Goal: Task Accomplishment & Management: Use online tool/utility

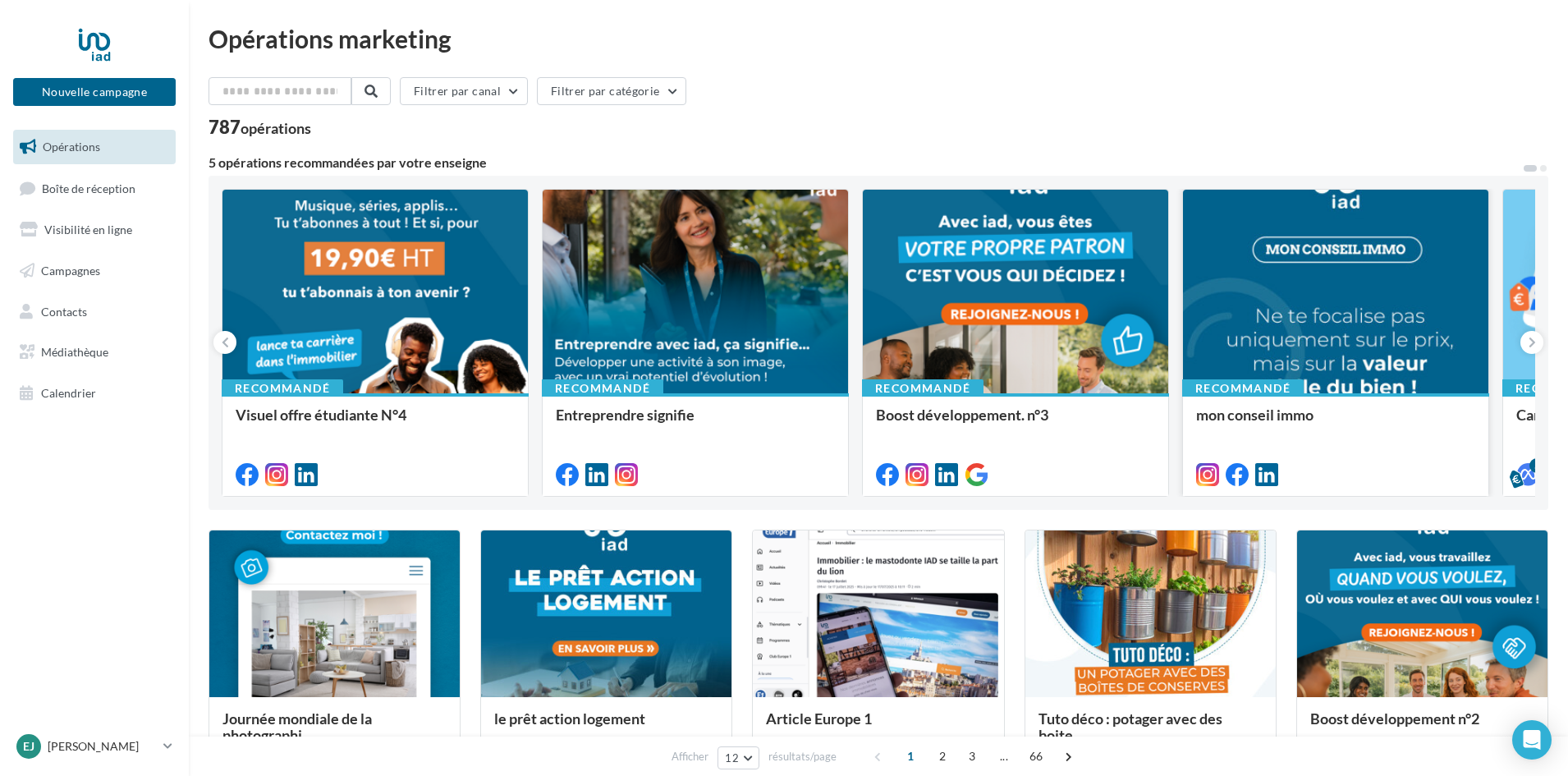
click at [1368, 357] on div at bounding box center [1335, 292] width 305 height 205
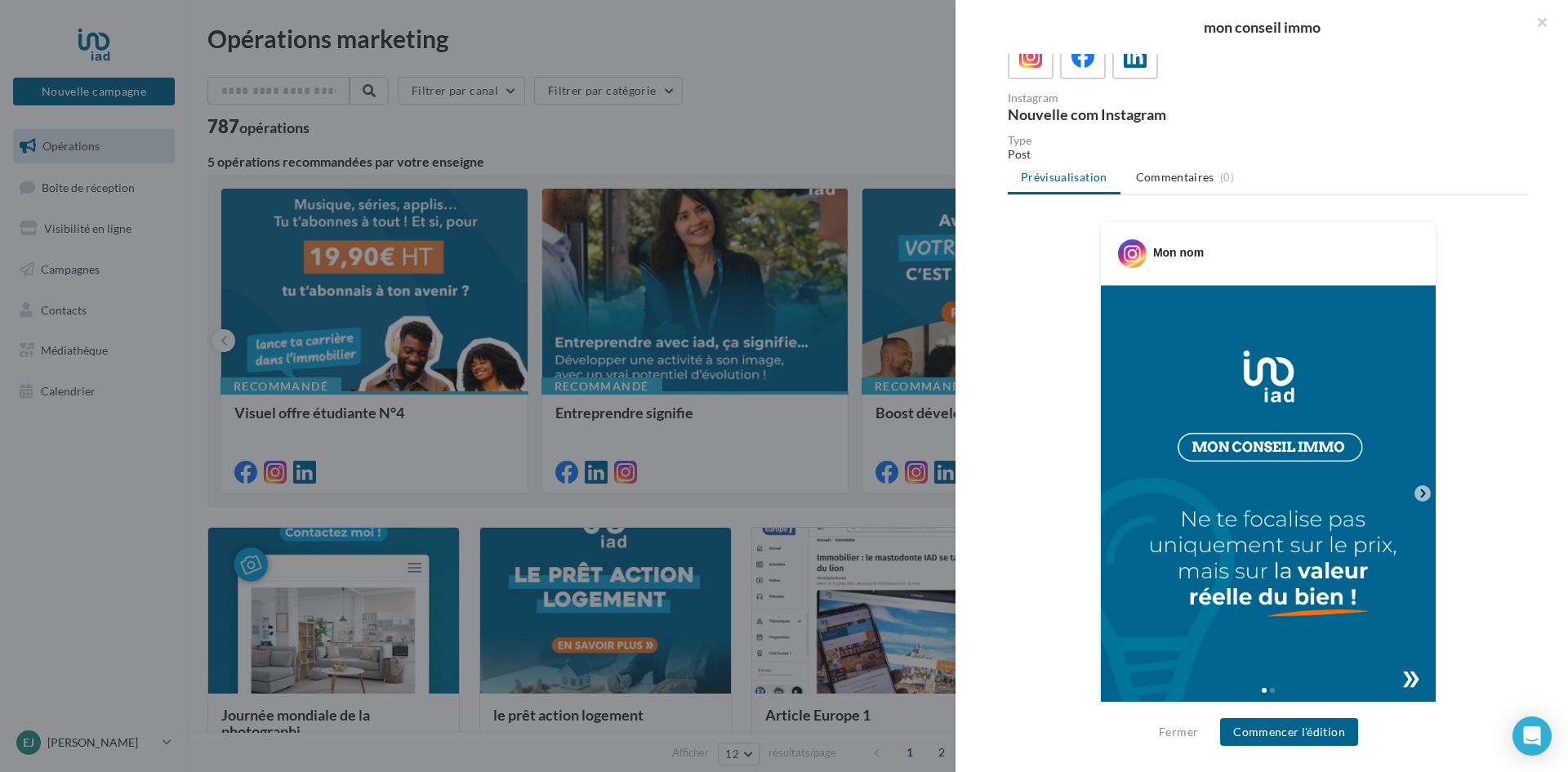
scroll to position [326, 0]
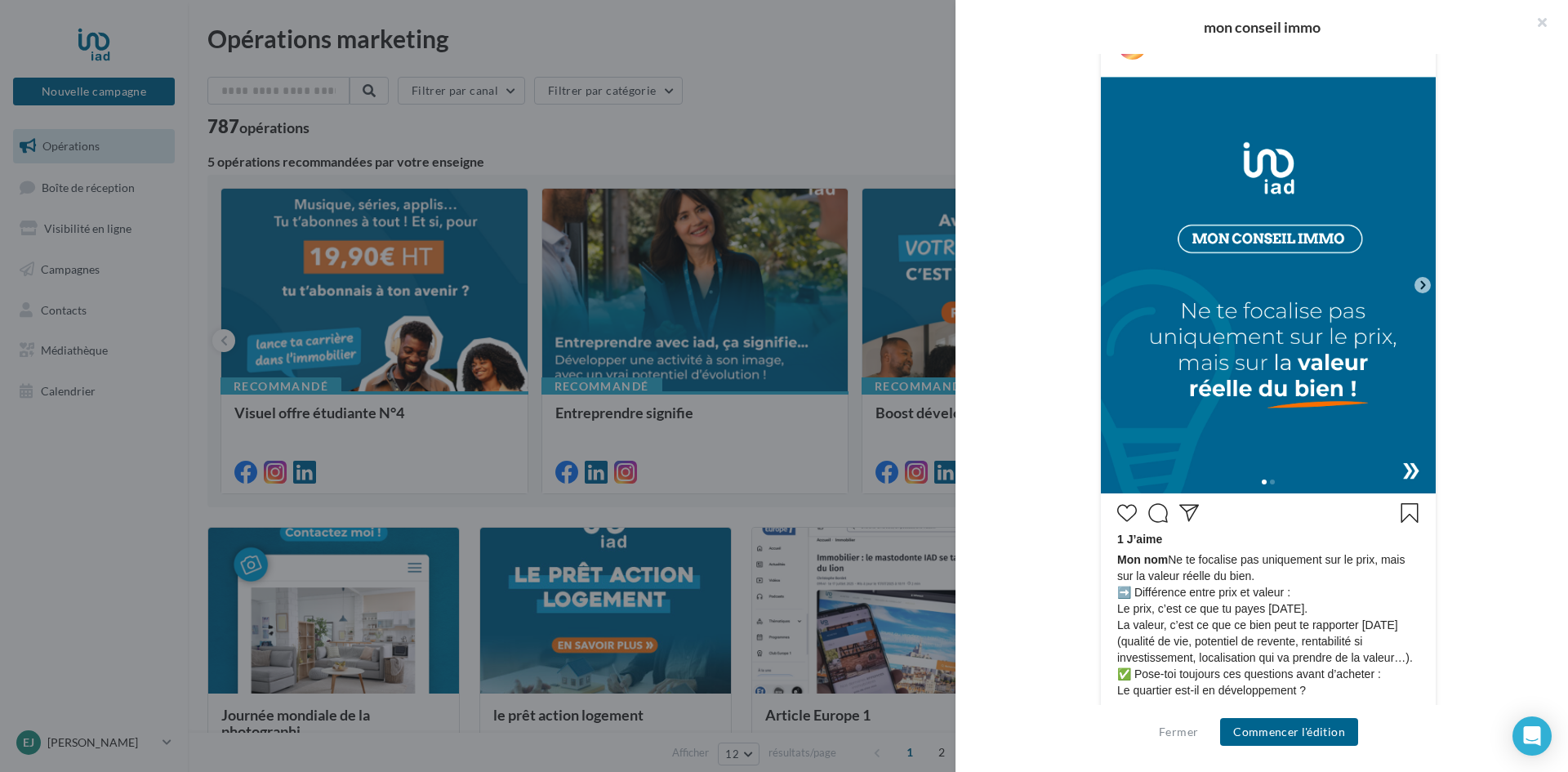
click at [1416, 281] on icon at bounding box center [1423, 285] width 14 height 14
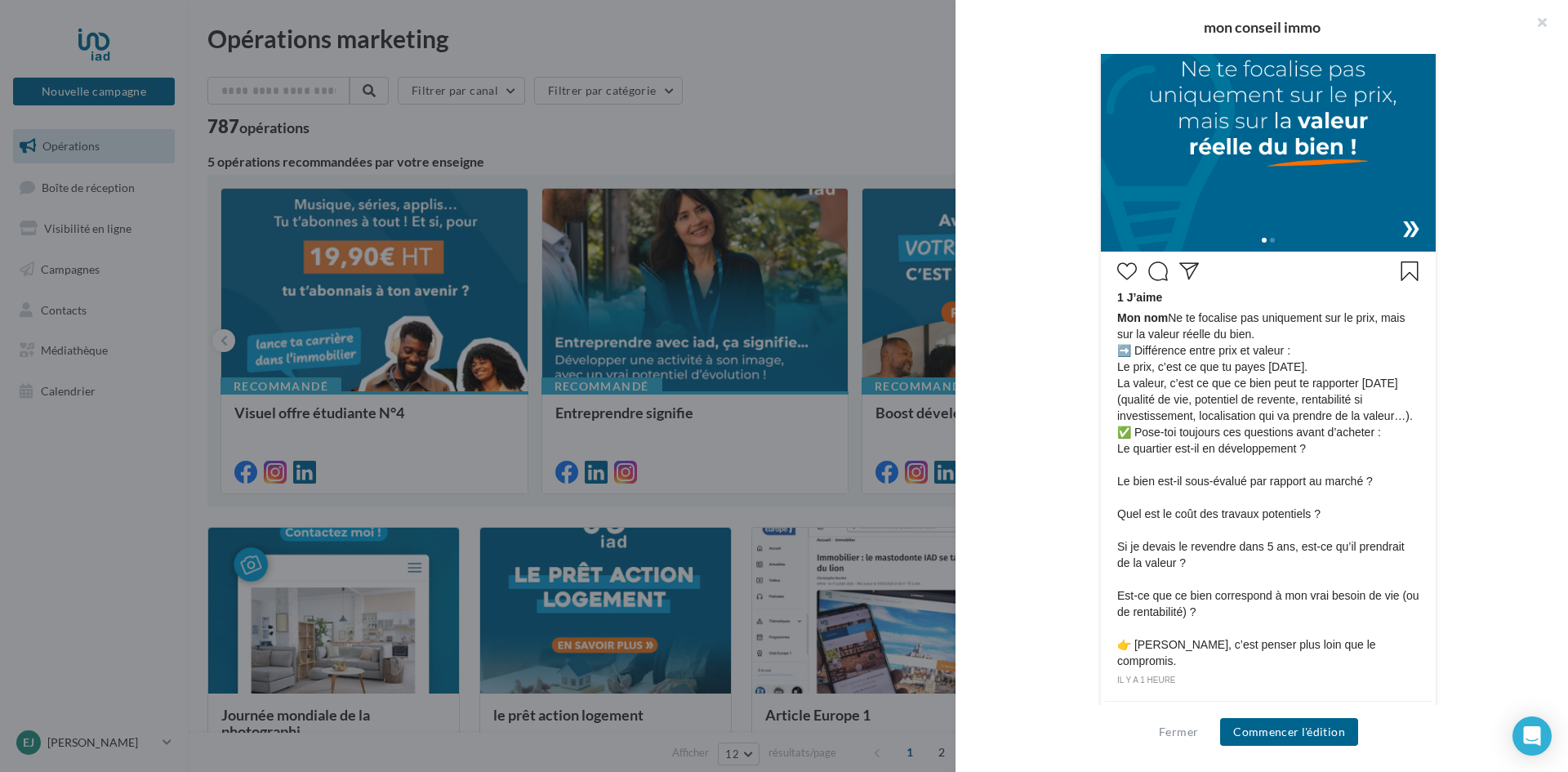
scroll to position [279, 0]
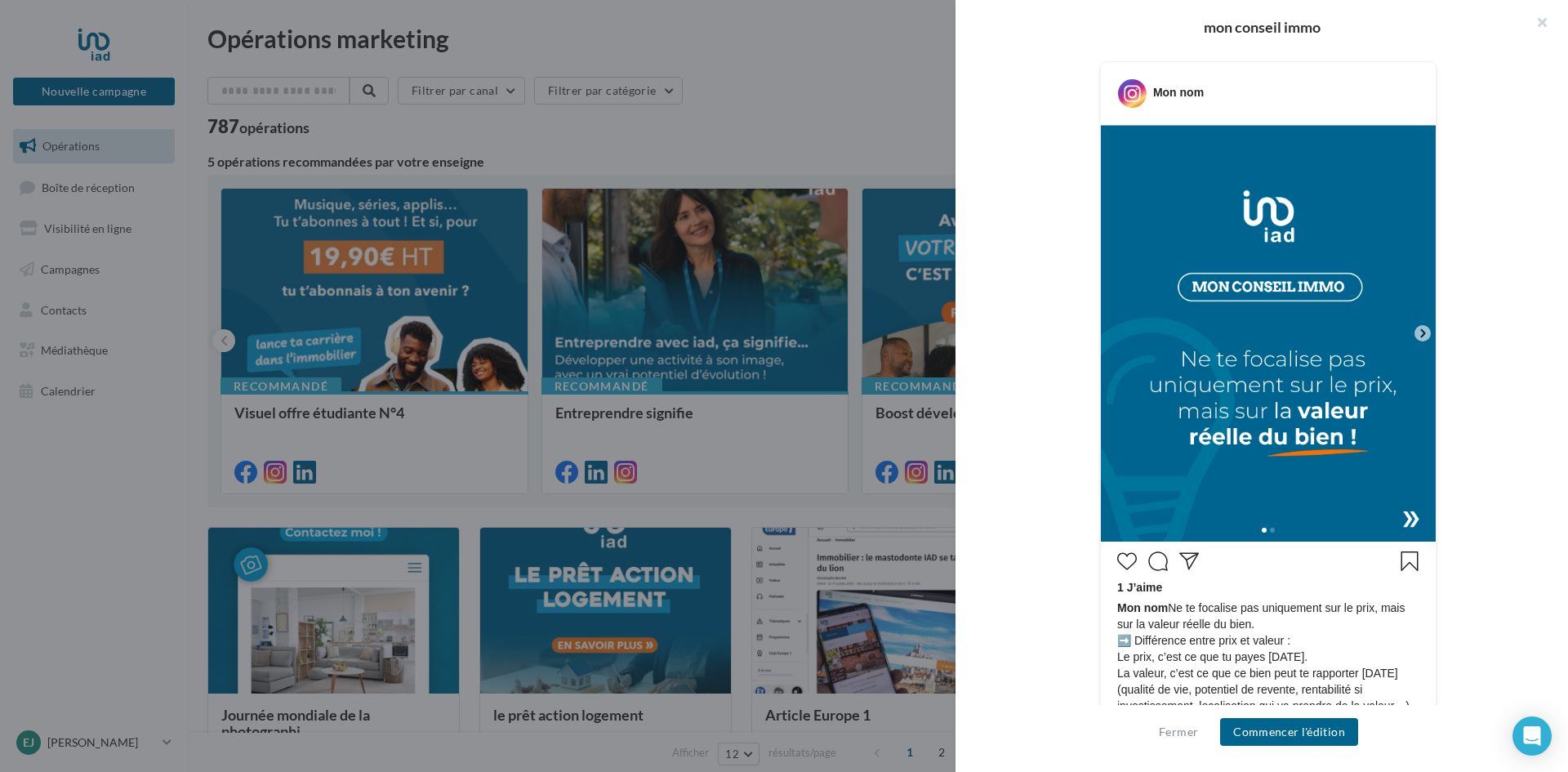
click at [1419, 319] on img at bounding box center [1269, 333] width 335 height 417
click at [676, 289] on div at bounding box center [784, 386] width 1568 height 772
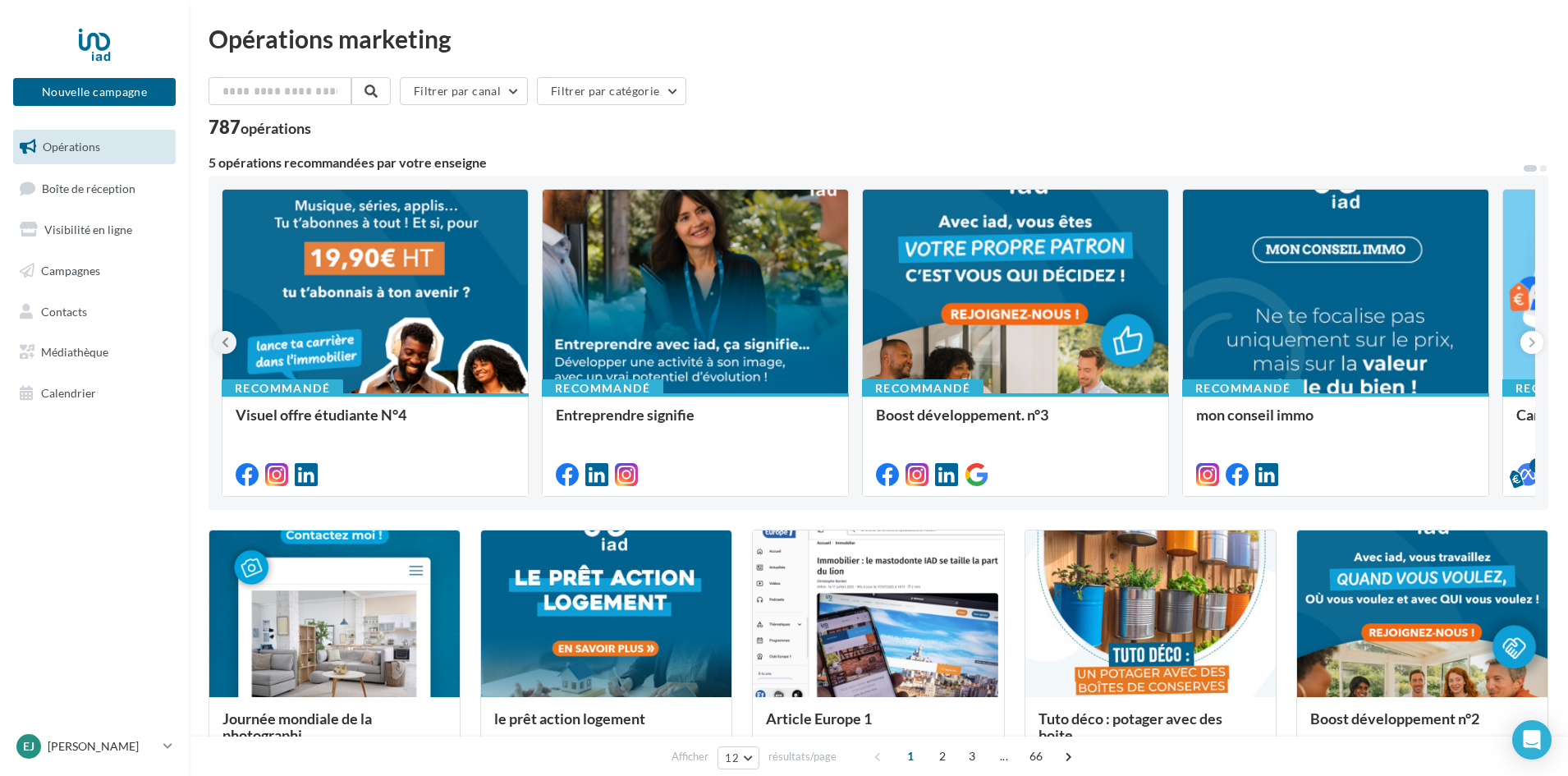
click at [219, 343] on button at bounding box center [225, 342] width 23 height 23
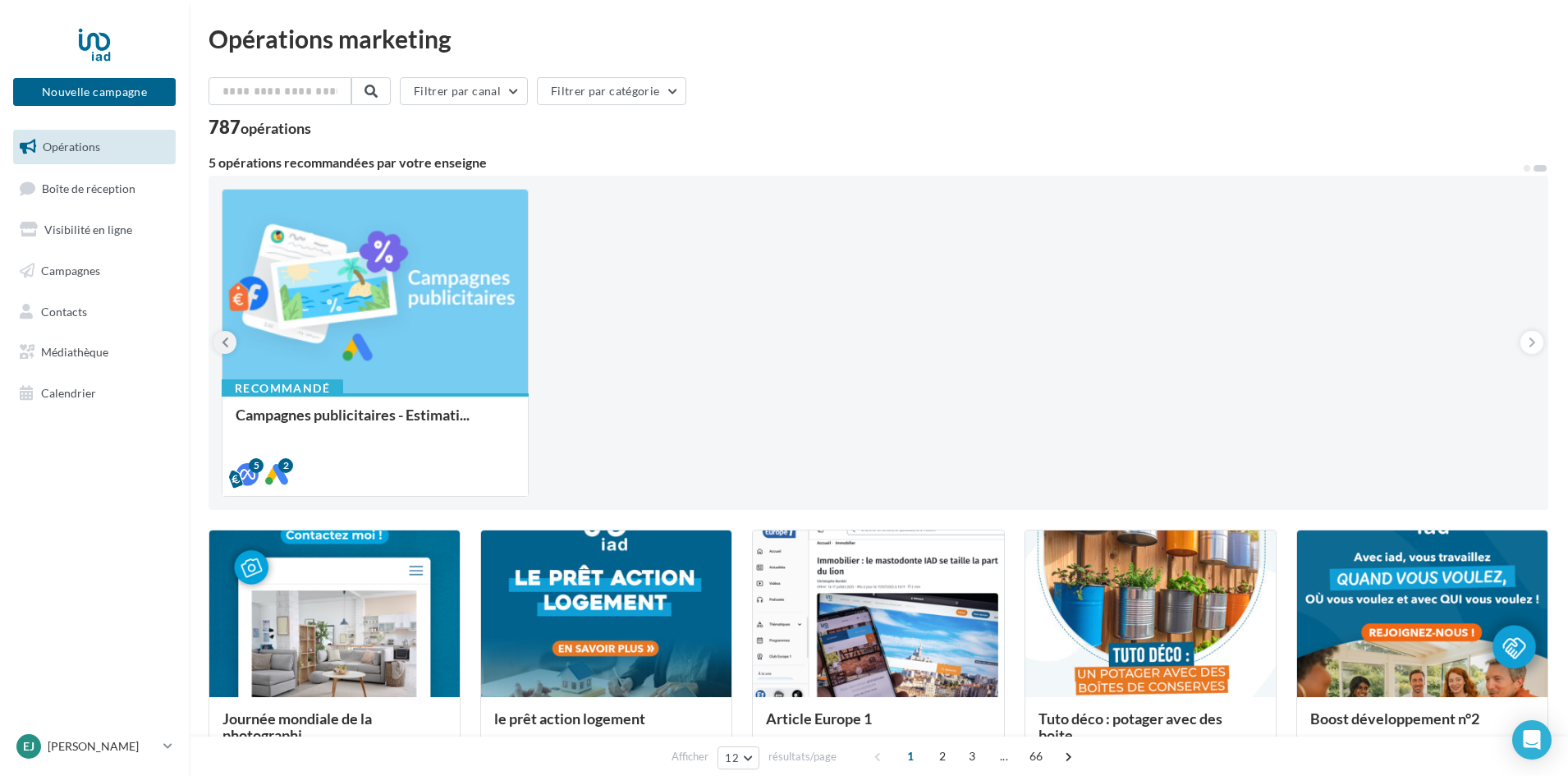
click at [219, 343] on button at bounding box center [225, 342] width 23 height 23
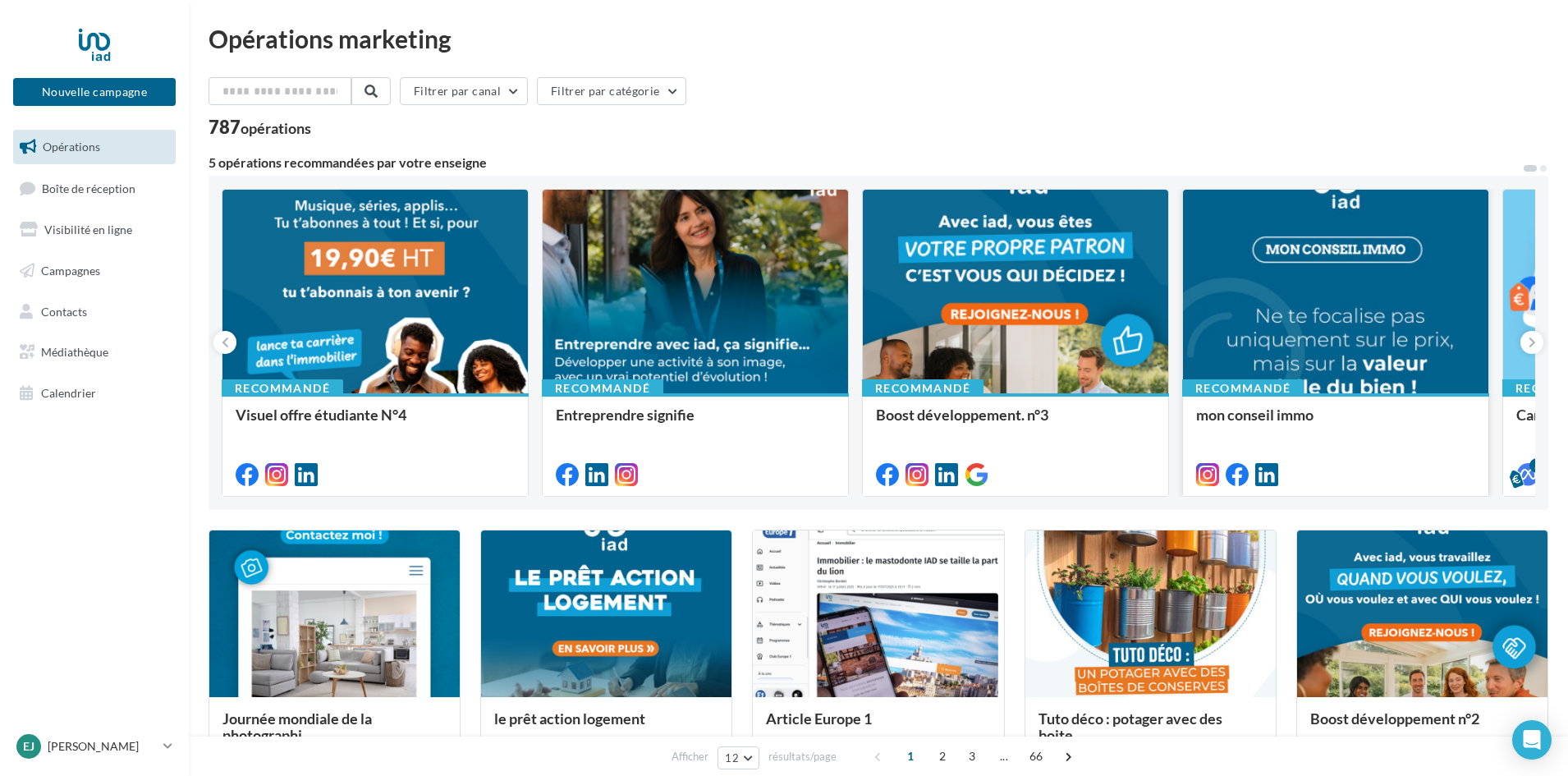
click at [1225, 308] on div at bounding box center [1335, 292] width 305 height 205
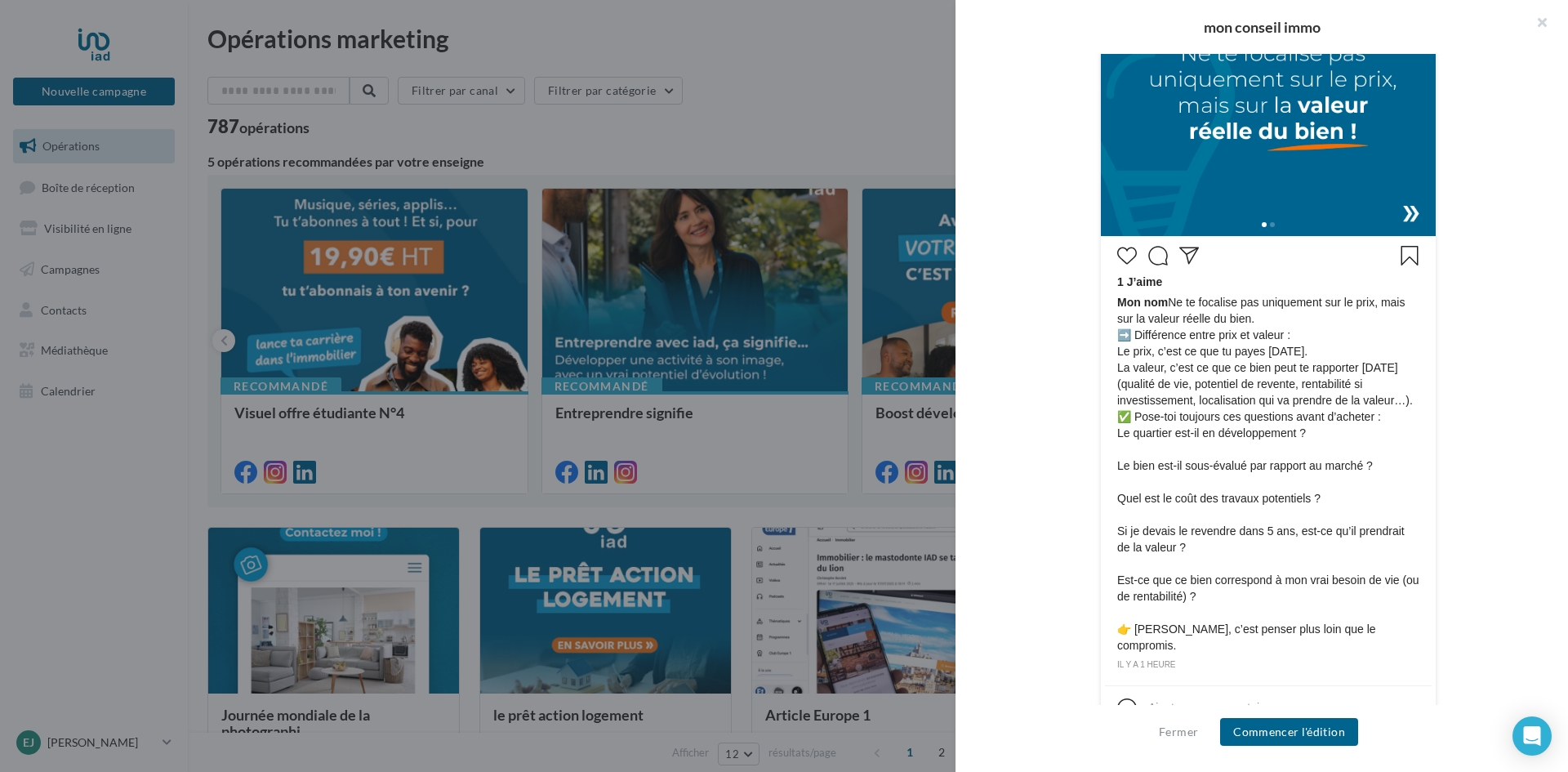
scroll to position [605, 0]
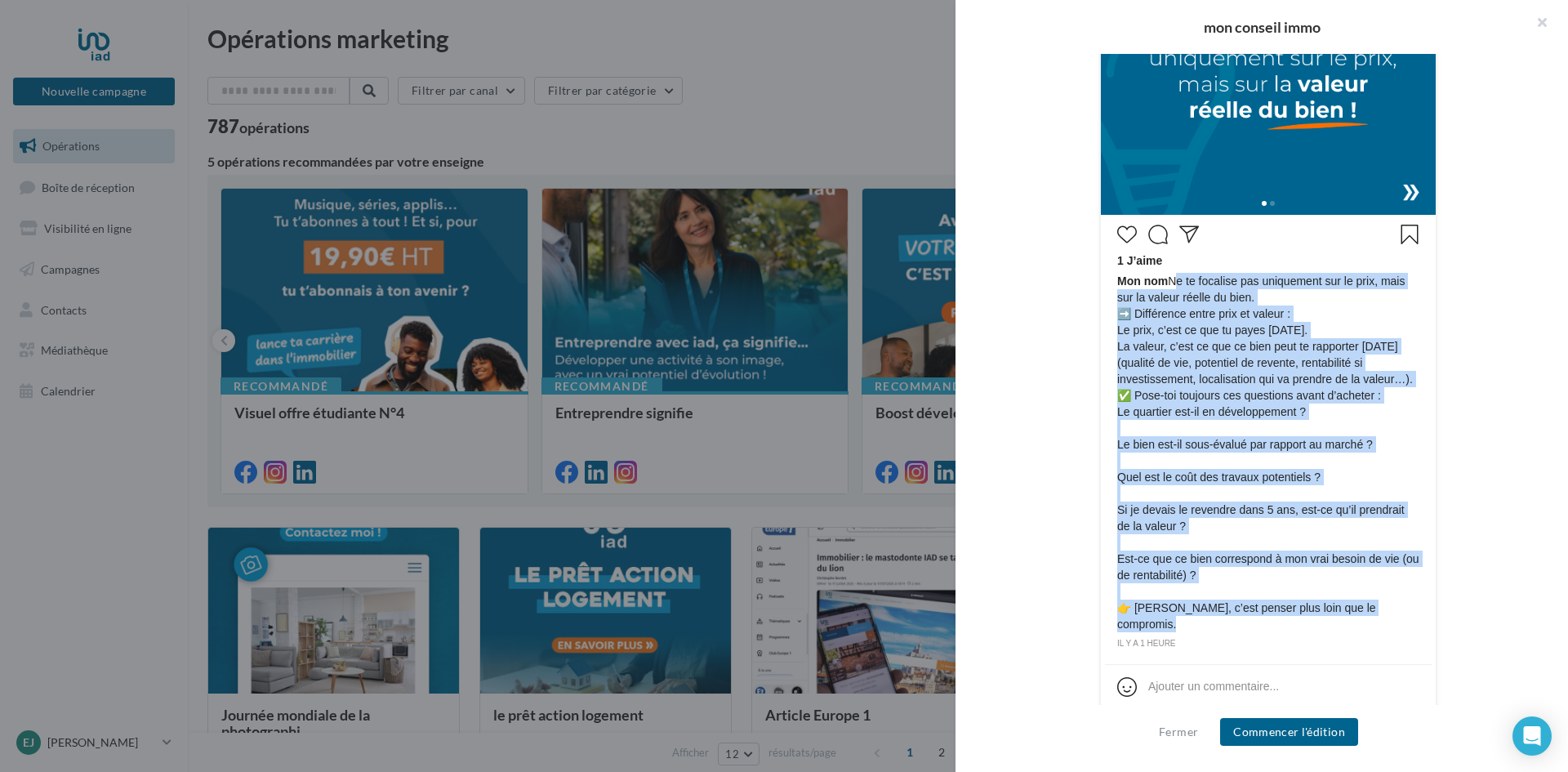
drag, startPoint x: 1417, startPoint y: 610, endPoint x: 1167, endPoint y: 289, distance: 406.9
click at [1167, 289] on div "1 J’aime Mon nom Ne te focalise pas uniquement sur le prix, mais sur la valeur …" at bounding box center [1269, 434] width 327 height 432
copy span "Ne te focalise pas uniquement sur le prix, mais sur la valeur réelle du bien. ➡…"
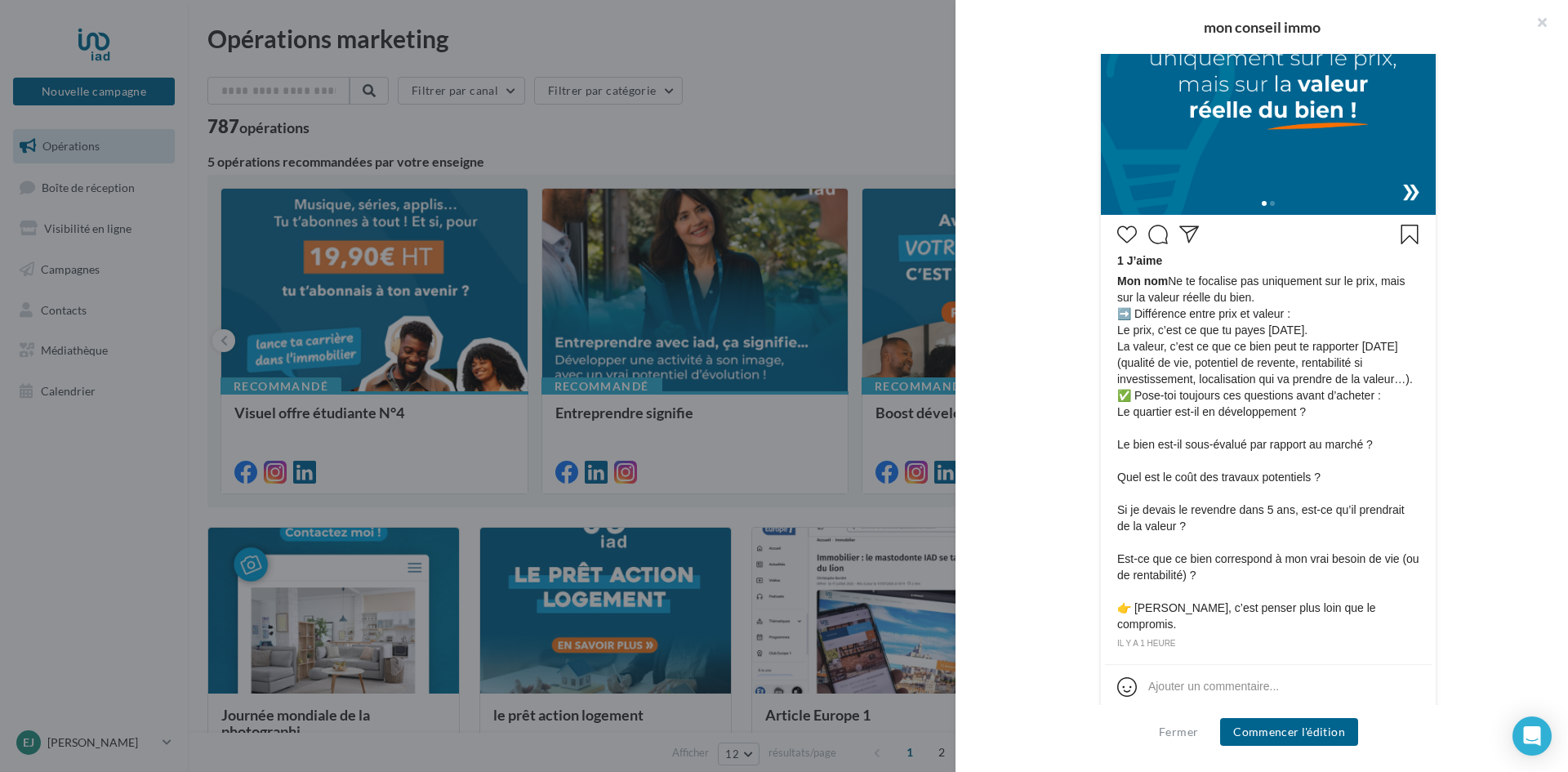
click at [1446, 317] on div "Mon nom 1 J’aime Mon nom ➡️ Différence entre prix et valeur :" at bounding box center [1268, 236] width 521 height 1002
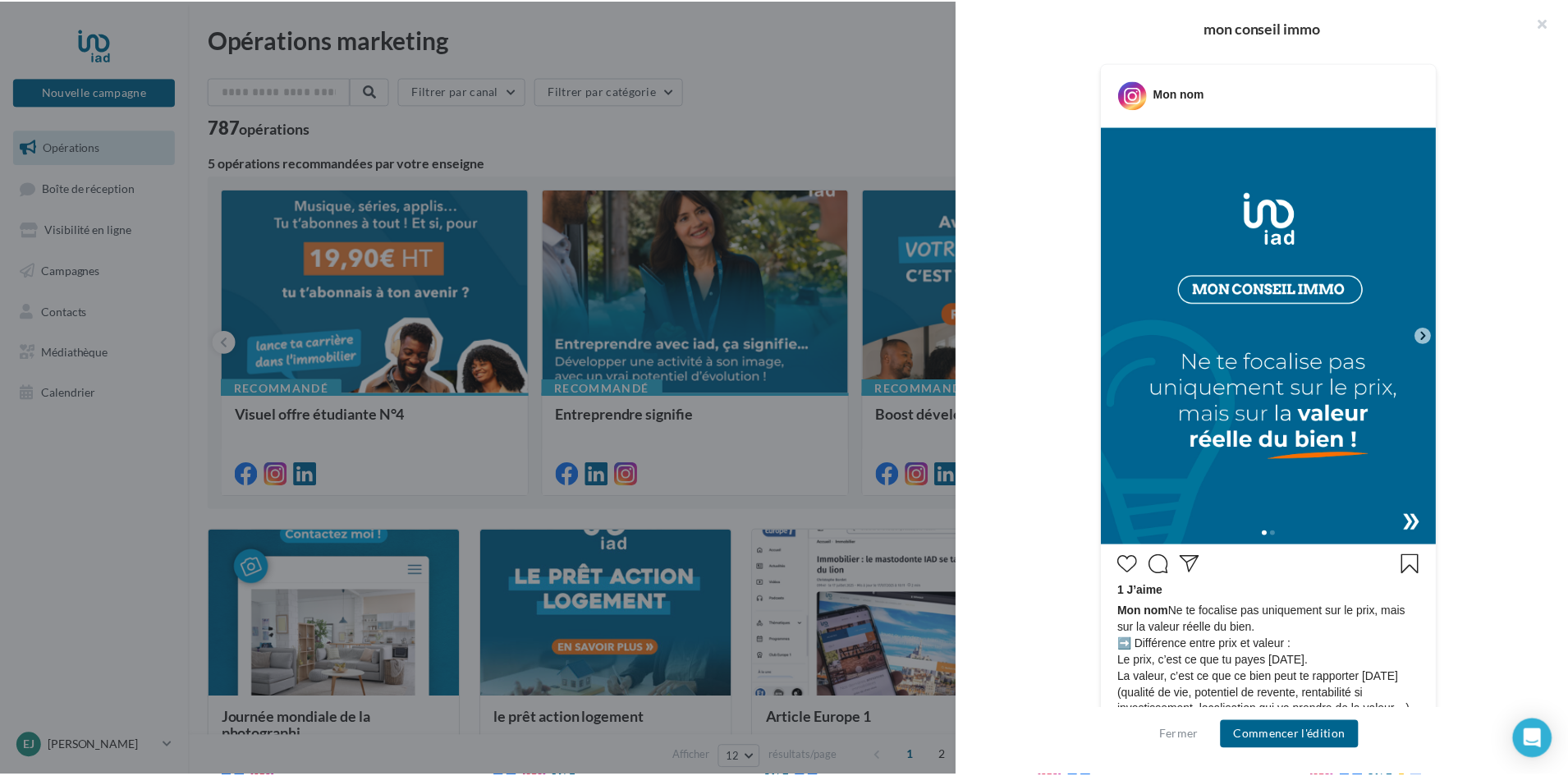
scroll to position [280, 0]
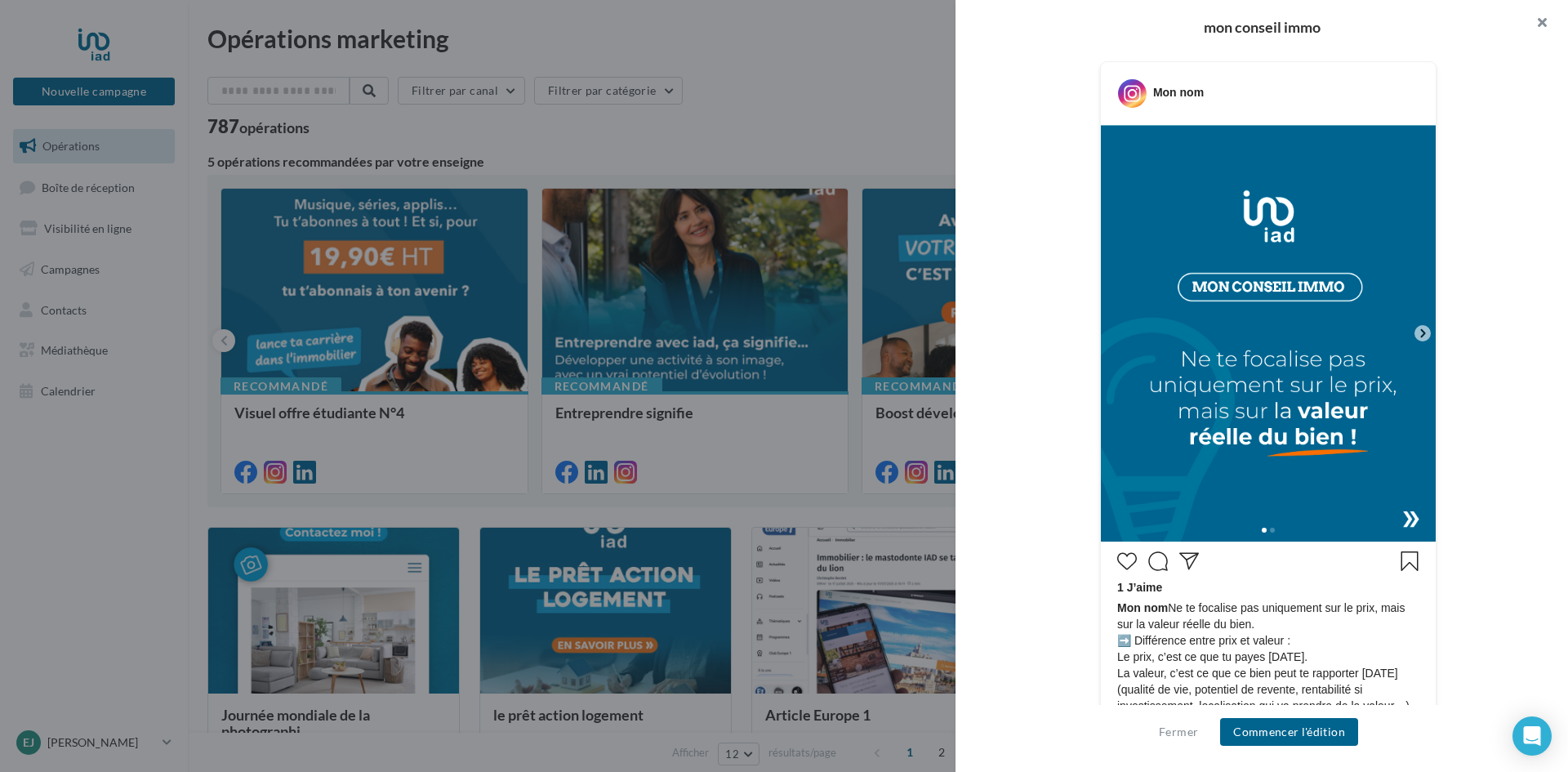
click at [1551, 26] on button "button" at bounding box center [1535, 25] width 65 height 49
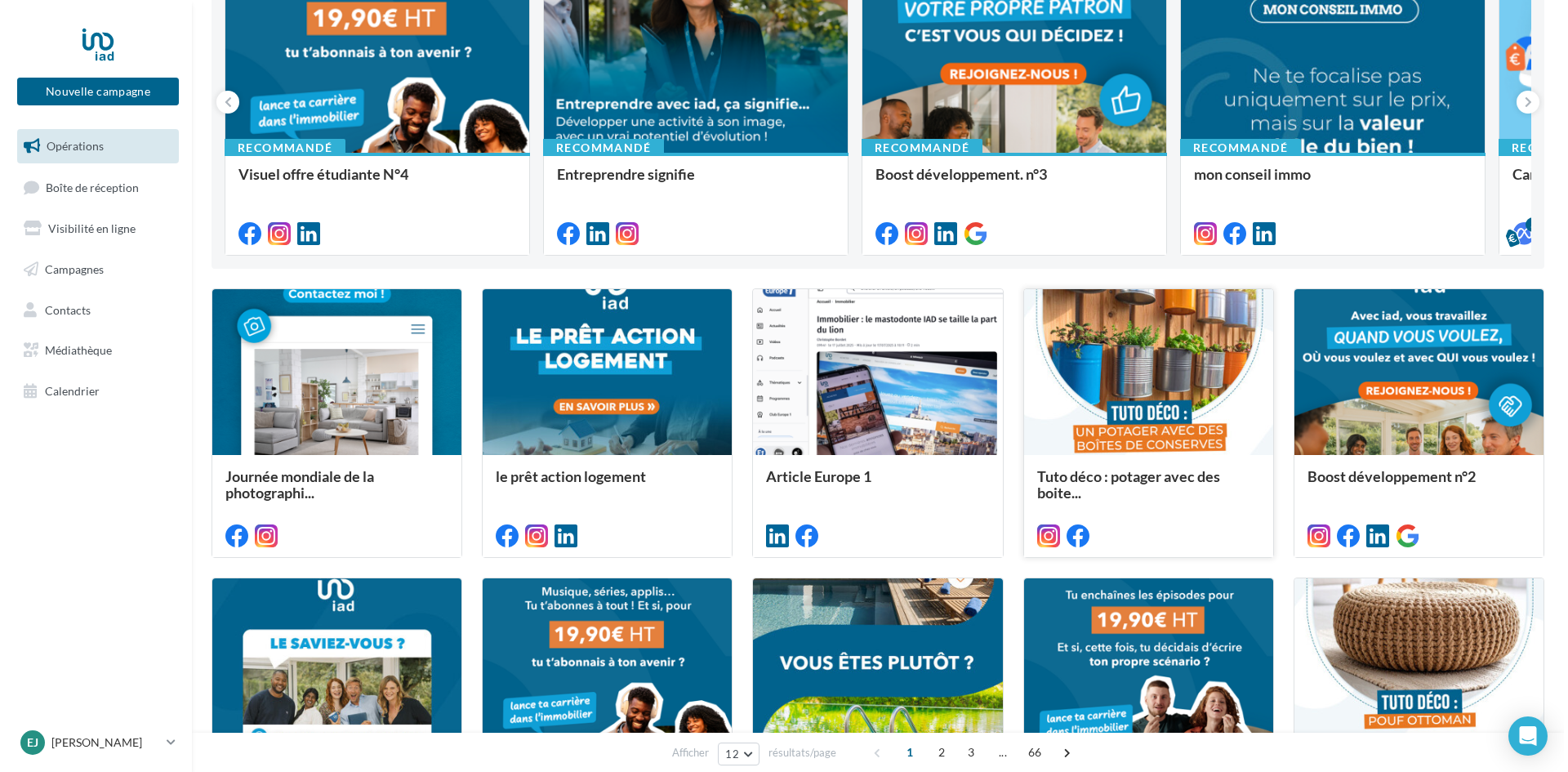
scroll to position [245, 0]
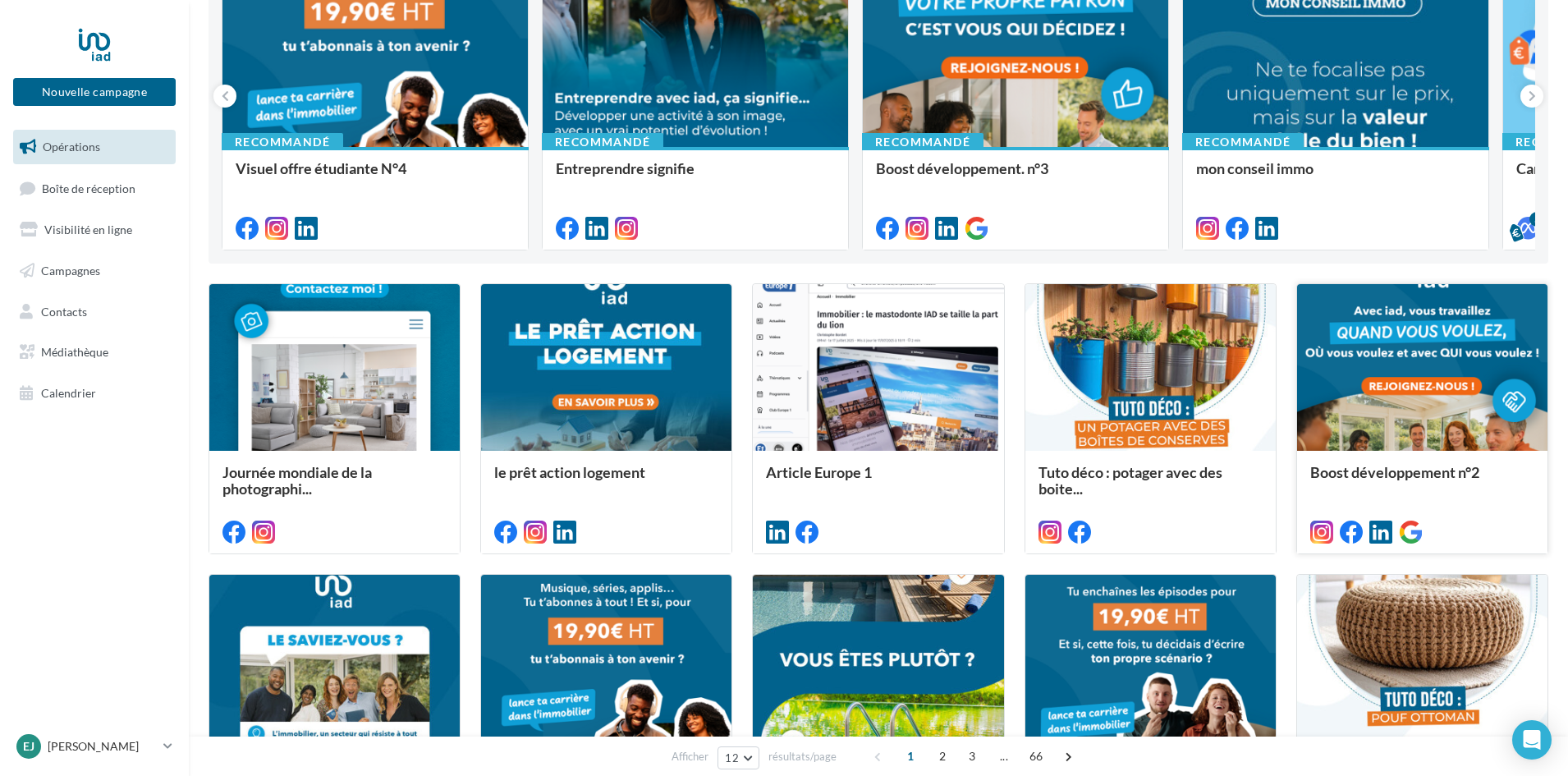
click at [1390, 396] on div at bounding box center [1422, 367] width 250 height 168
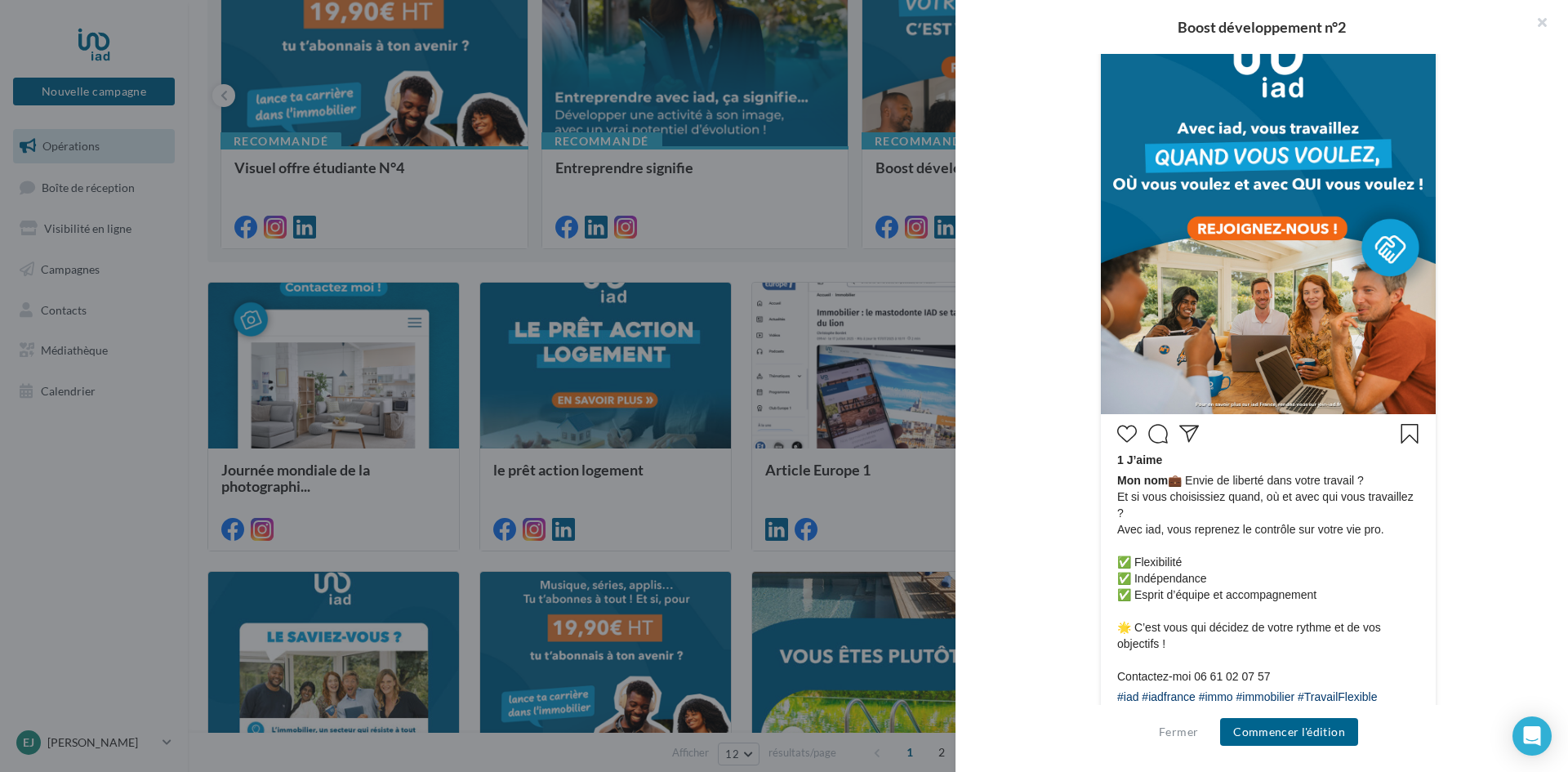
scroll to position [0, 0]
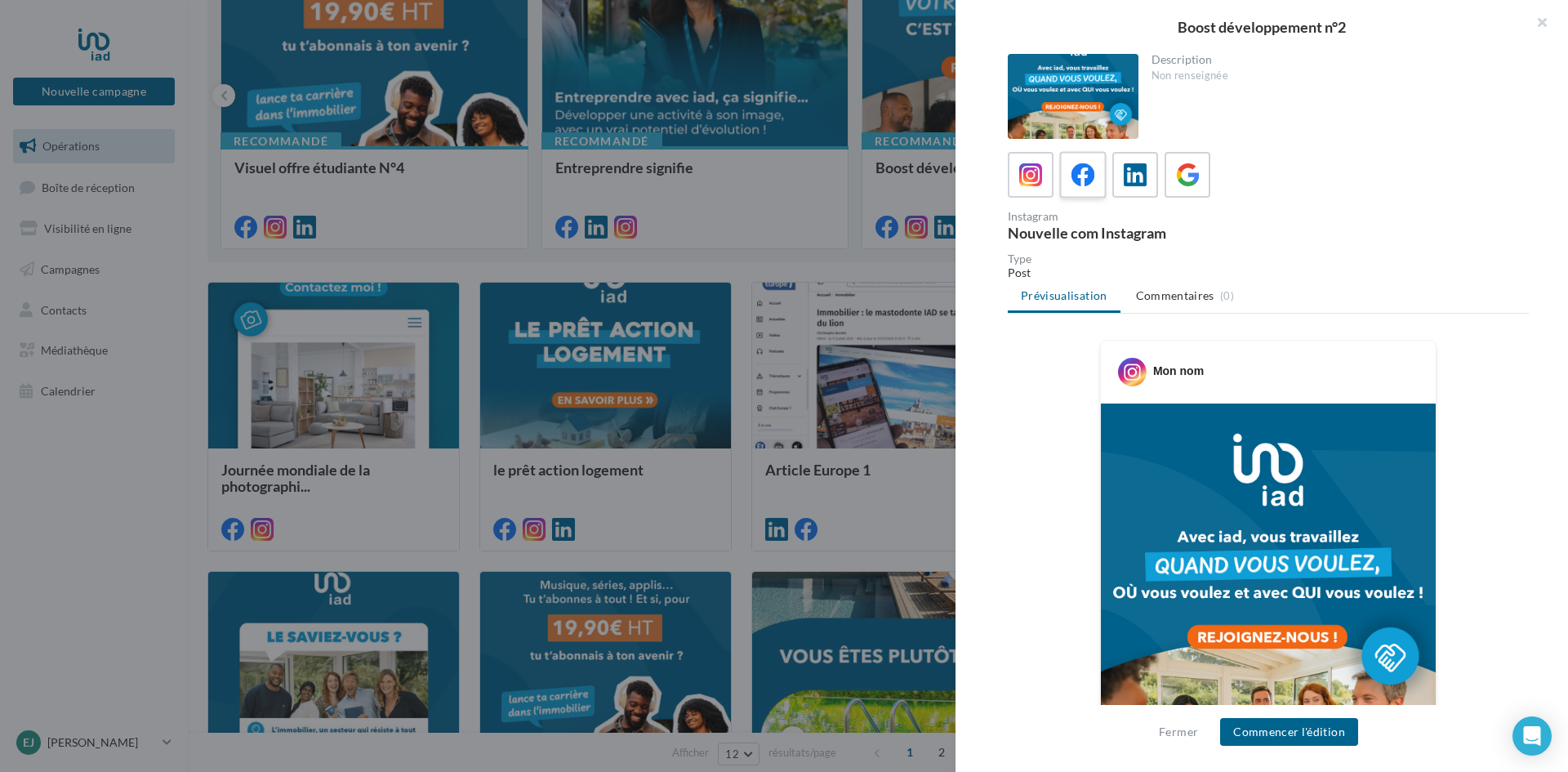
click at [1082, 190] on div at bounding box center [1083, 175] width 31 height 31
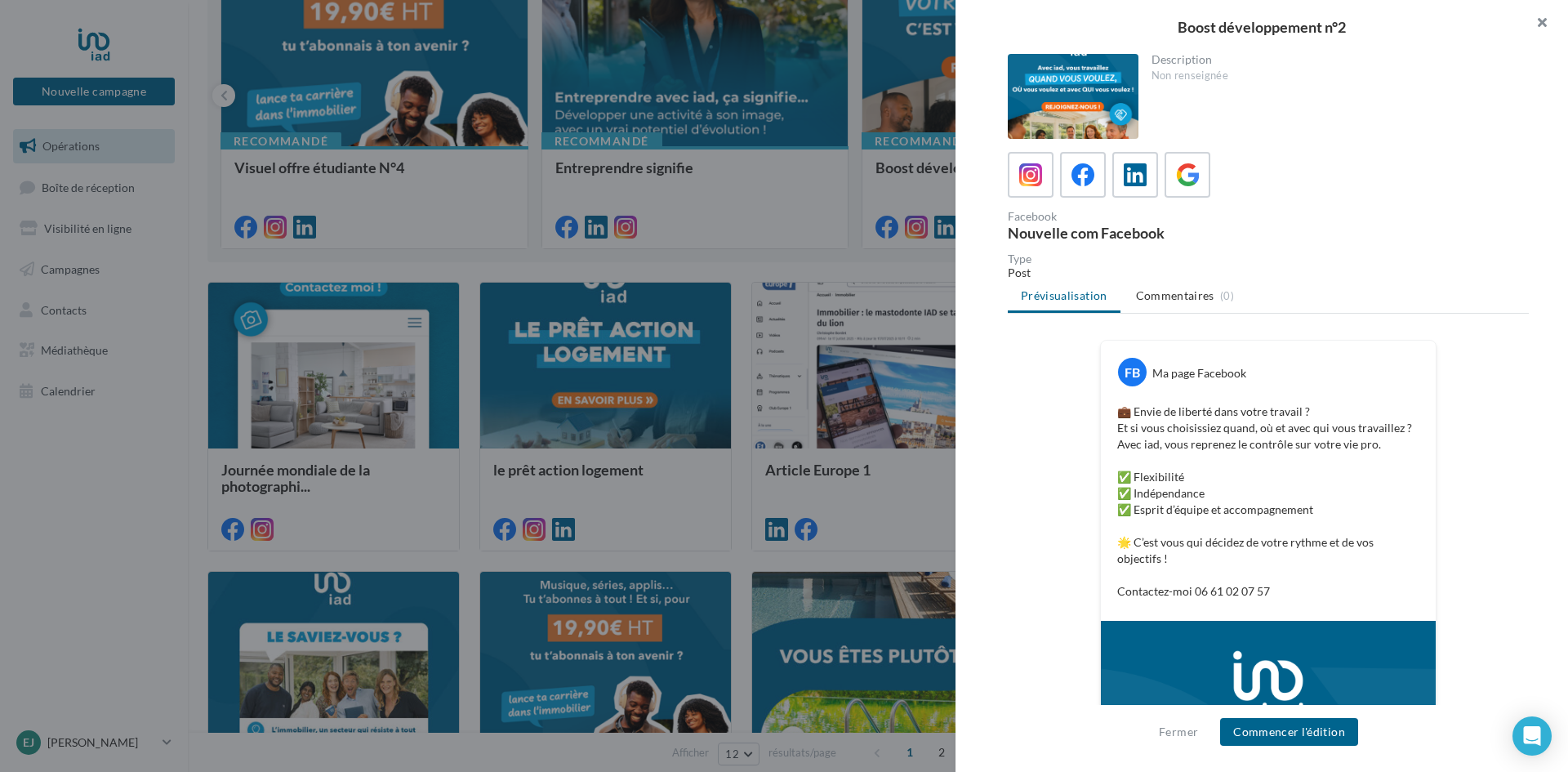
click at [1535, 14] on button "button" at bounding box center [1535, 25] width 65 height 49
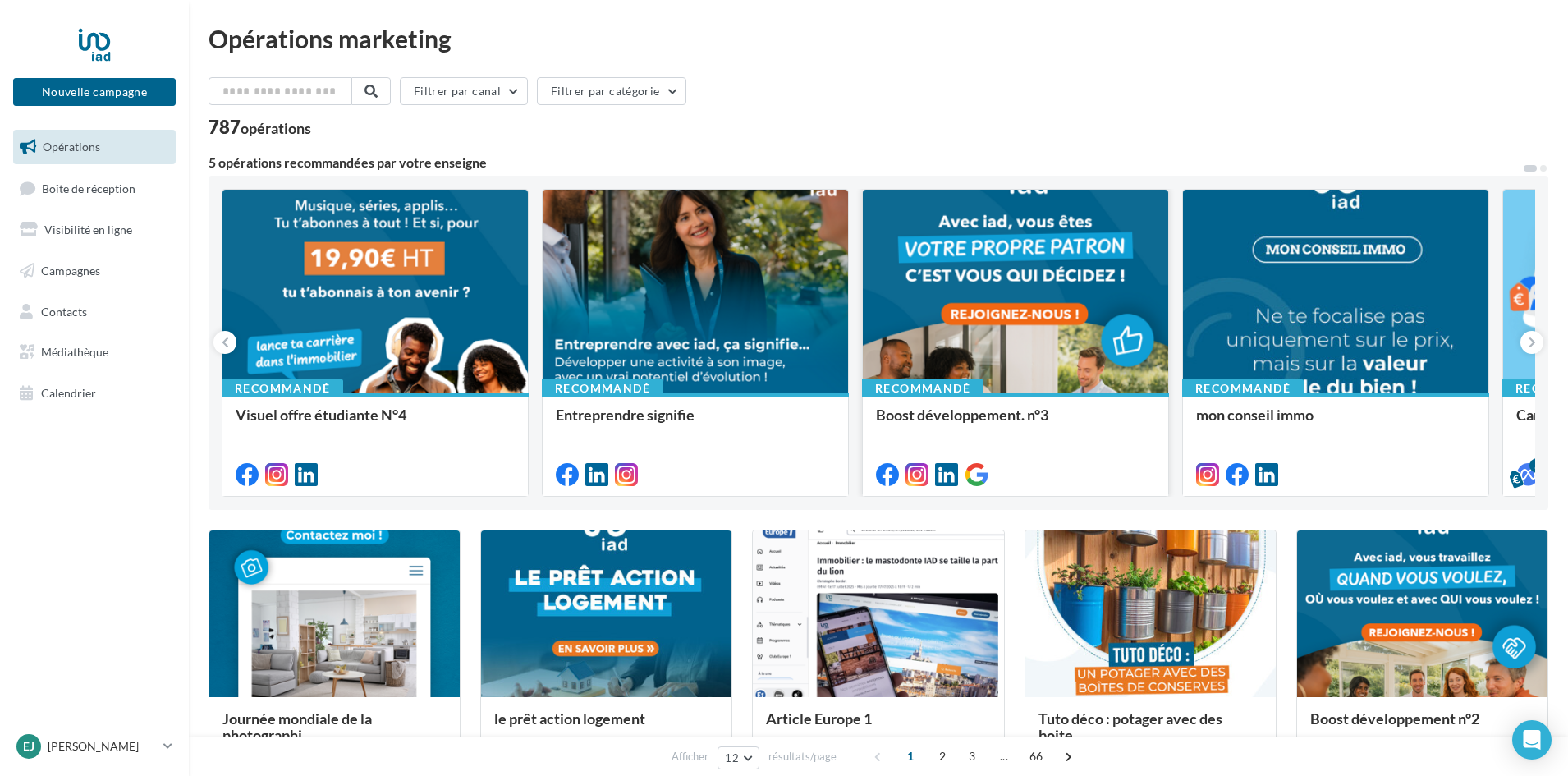
click at [1107, 297] on div at bounding box center [1015, 292] width 305 height 205
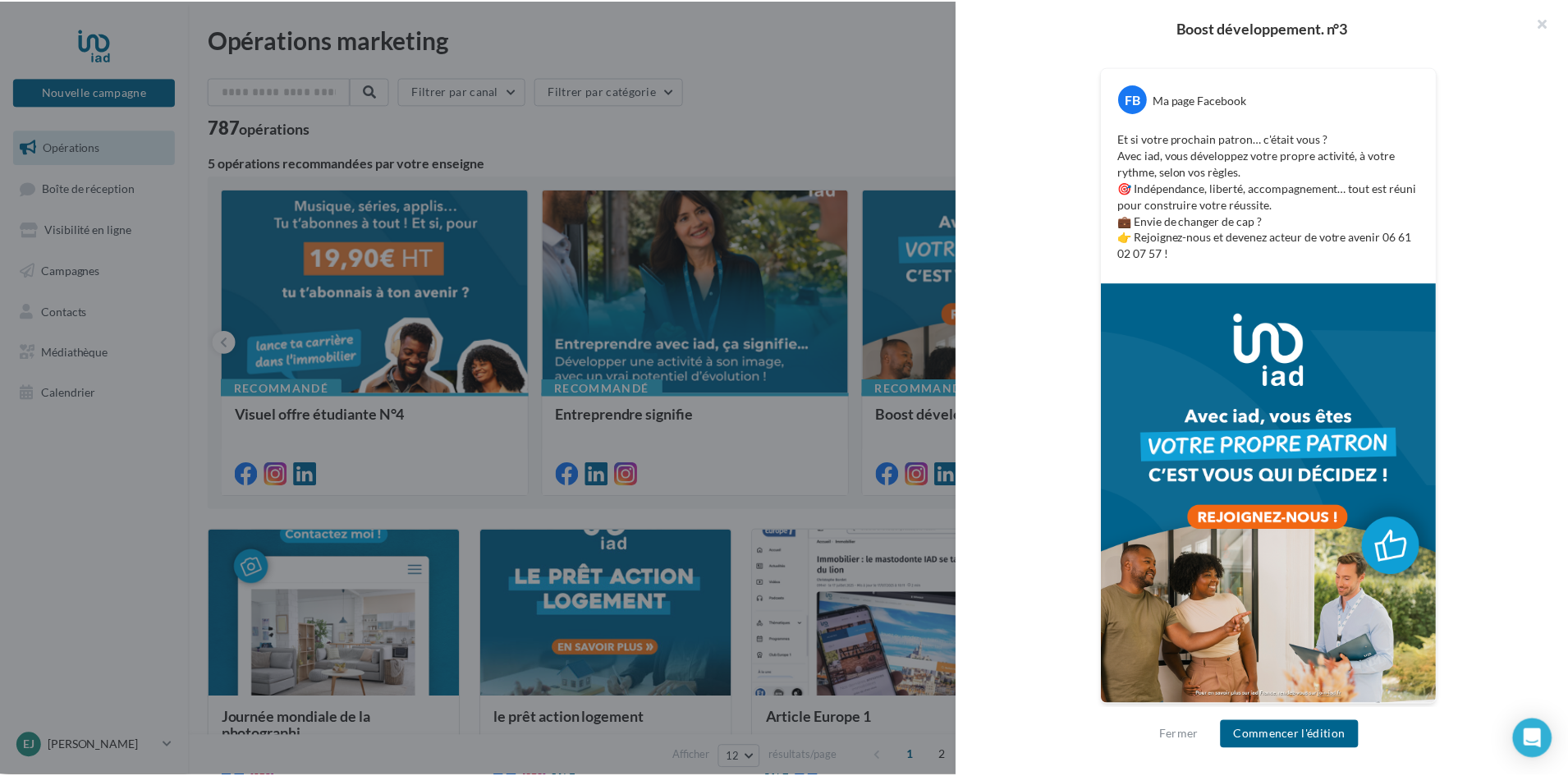
scroll to position [278, 0]
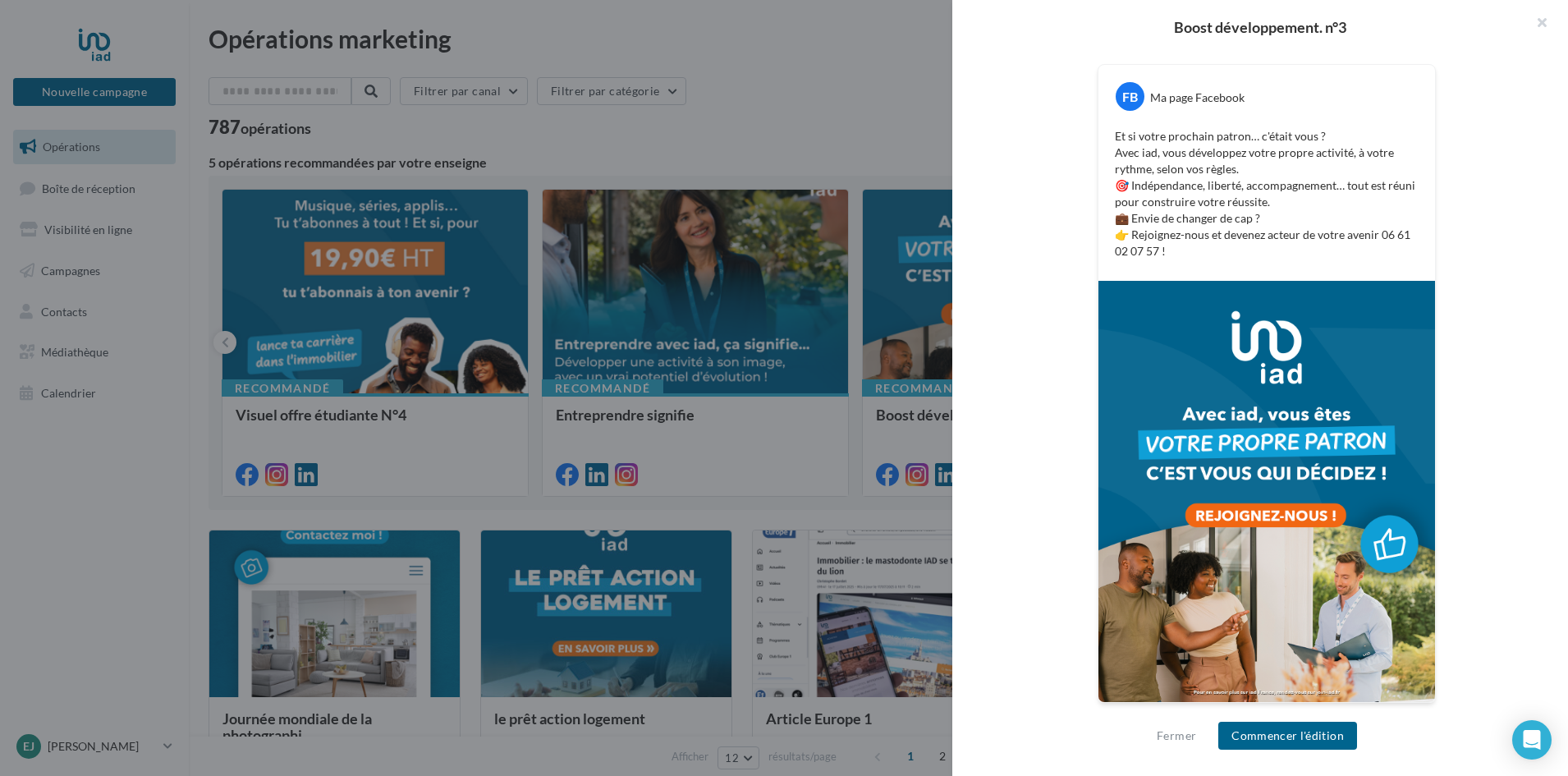
click at [754, 325] on div at bounding box center [784, 388] width 1568 height 776
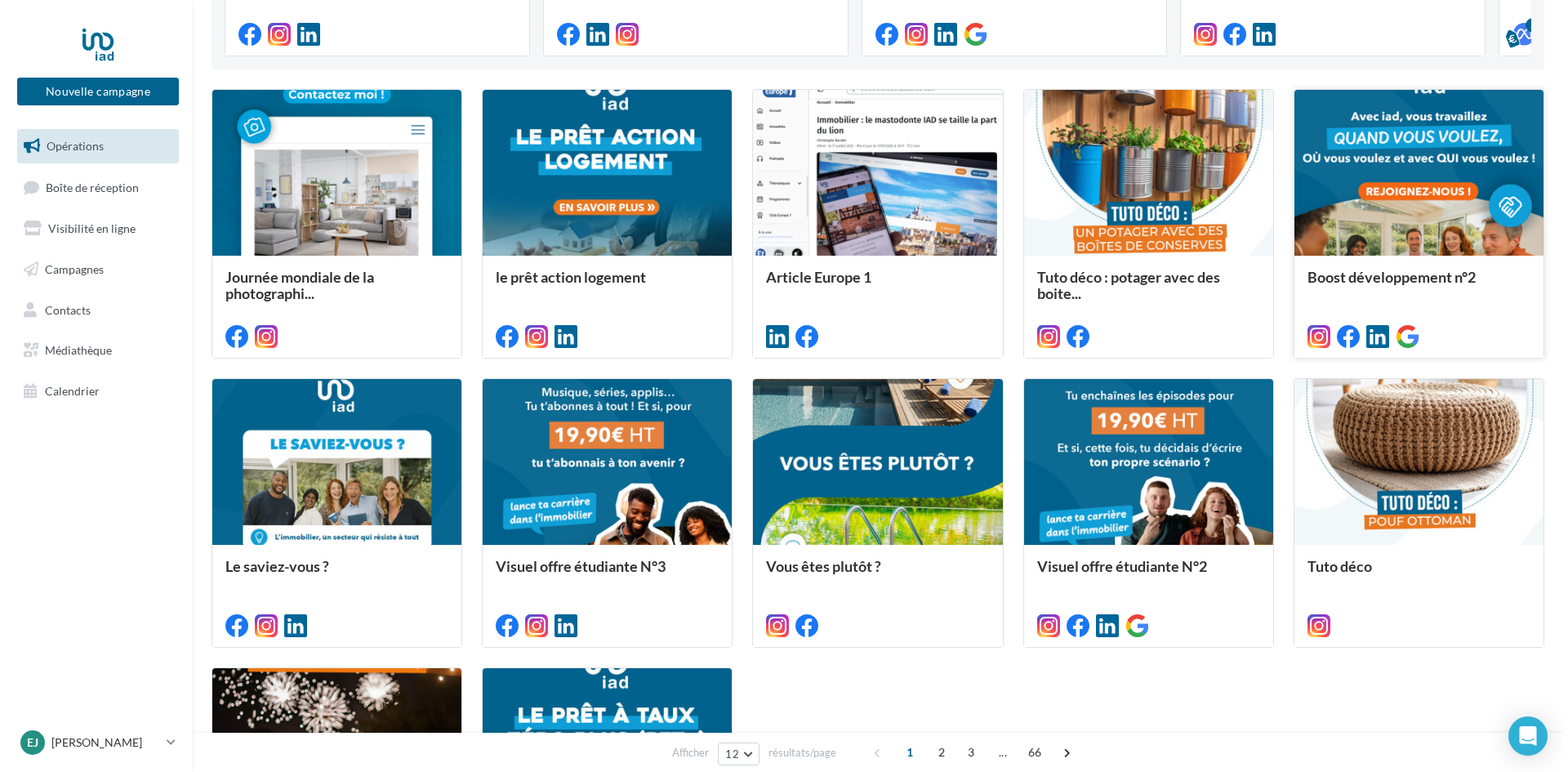
scroll to position [490, 0]
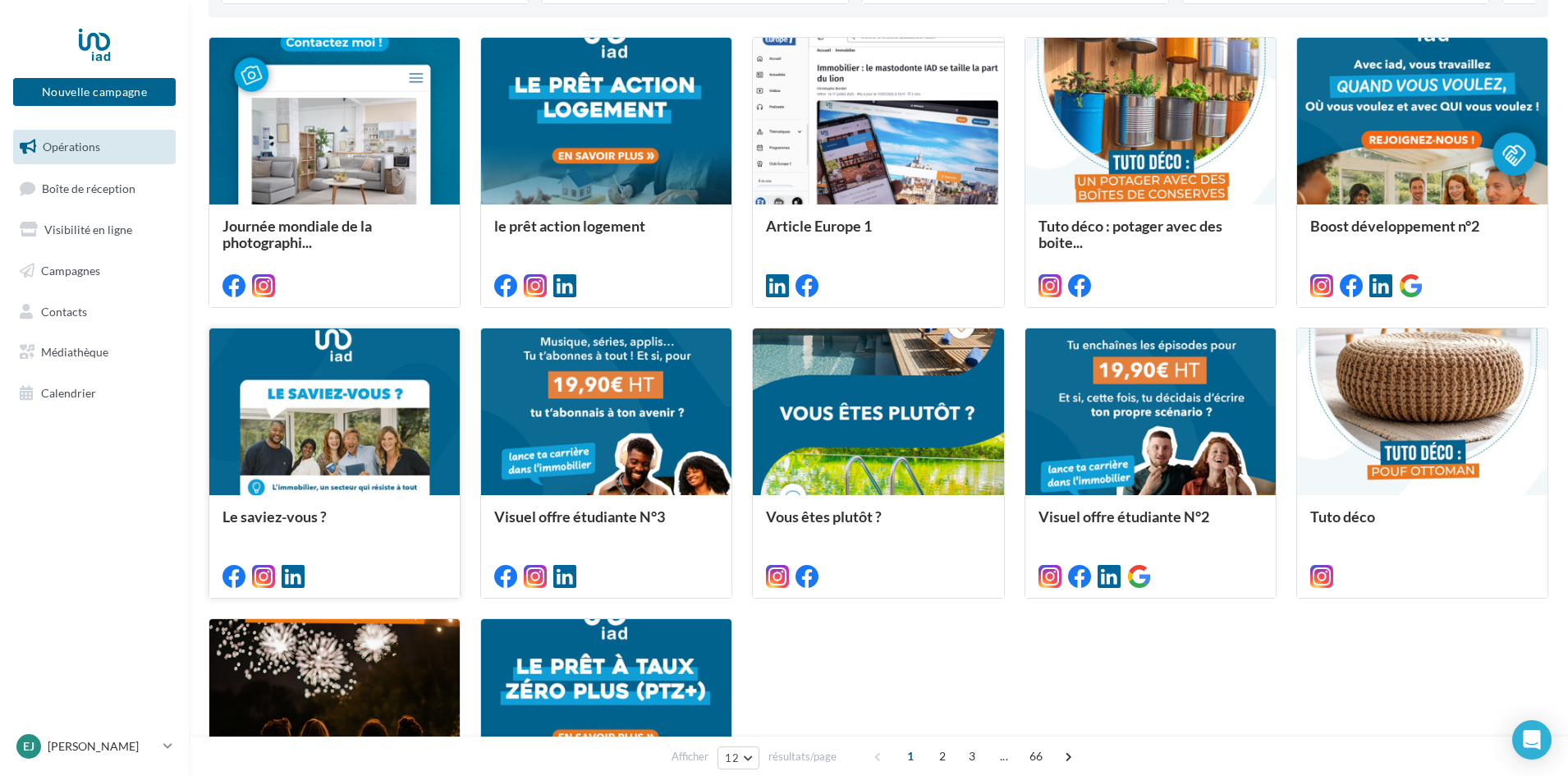
click at [363, 406] on div at bounding box center [334, 412] width 250 height 168
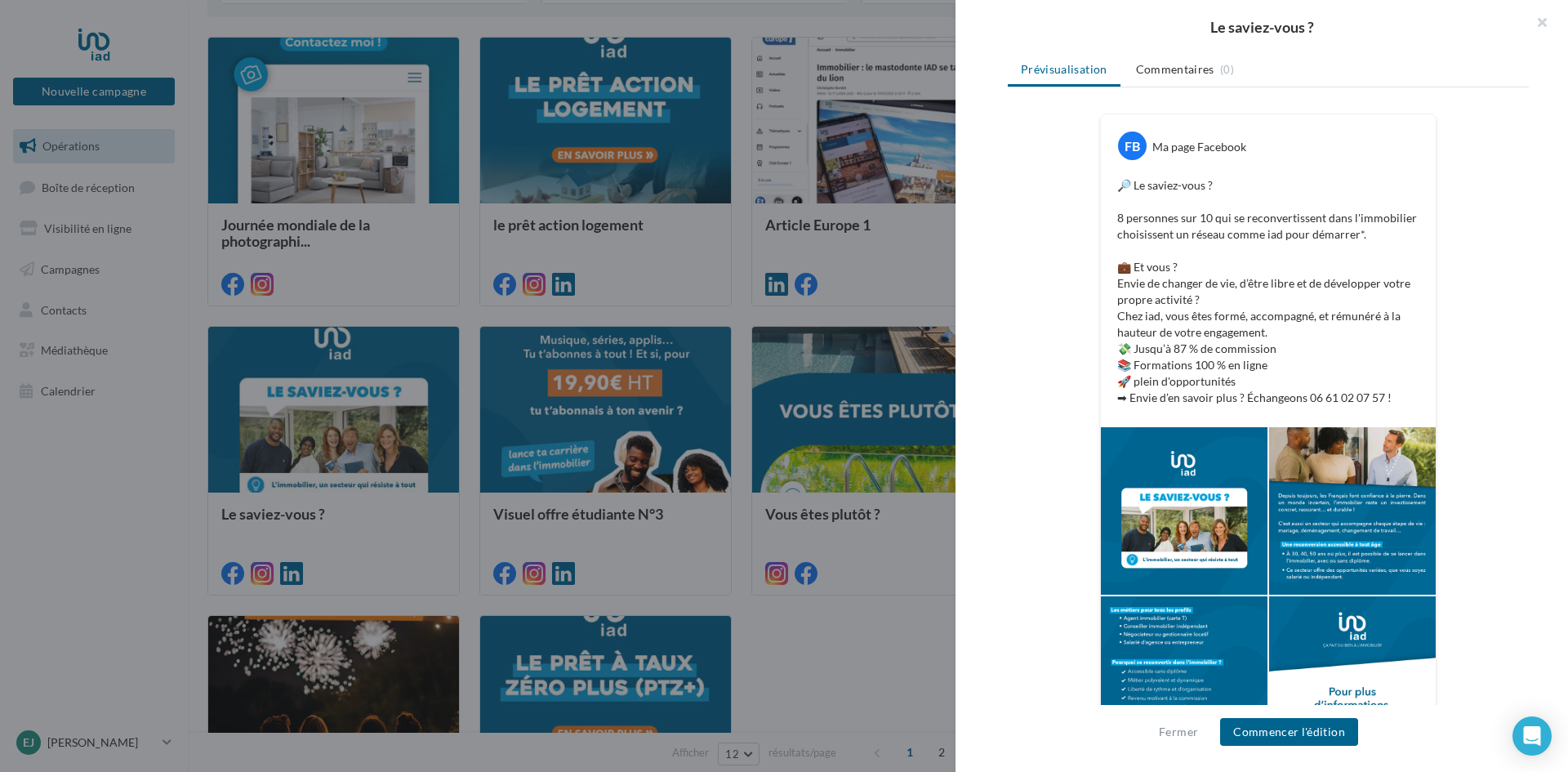
scroll to position [0, 0]
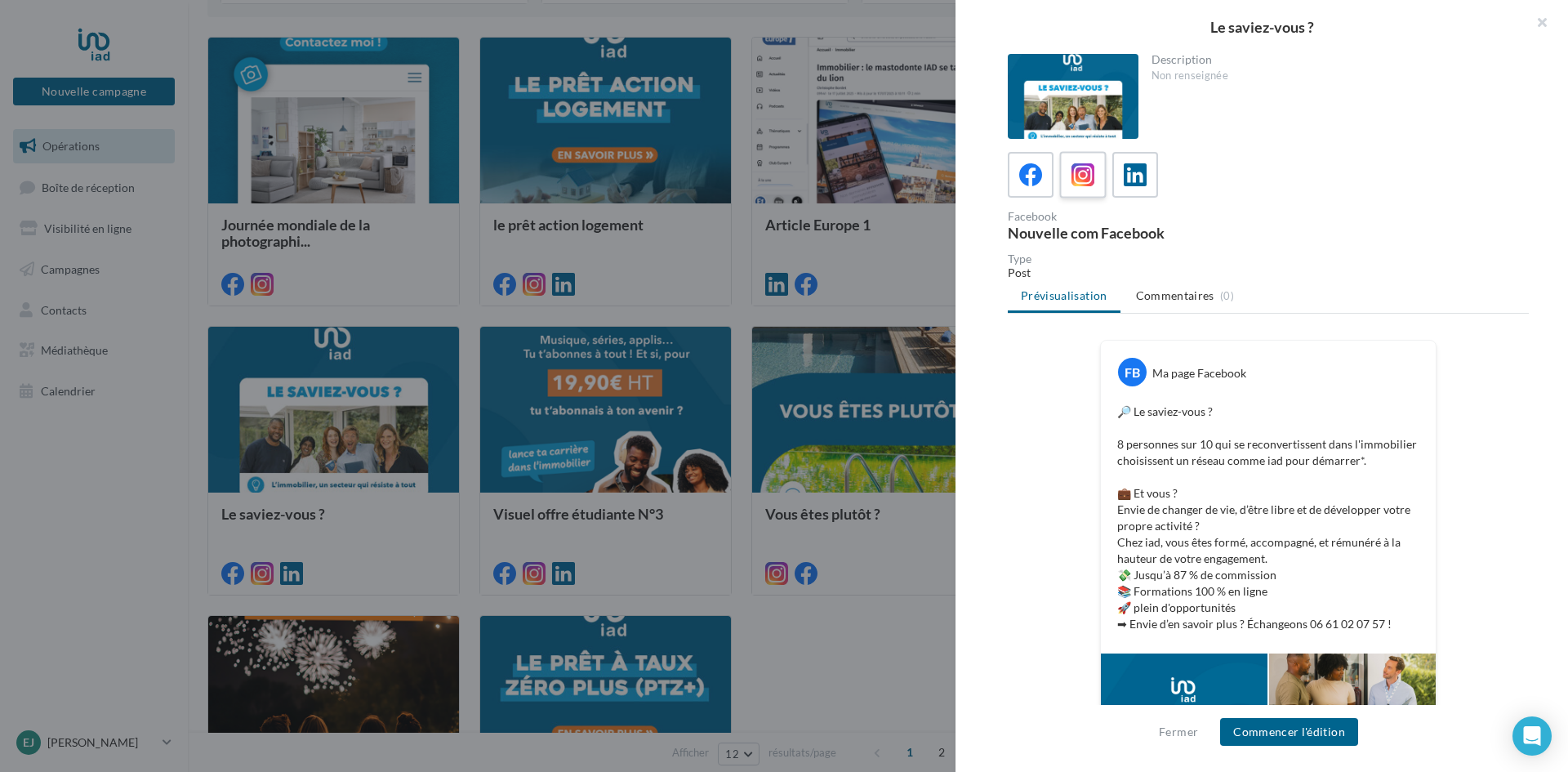
click at [1088, 181] on icon at bounding box center [1083, 175] width 24 height 24
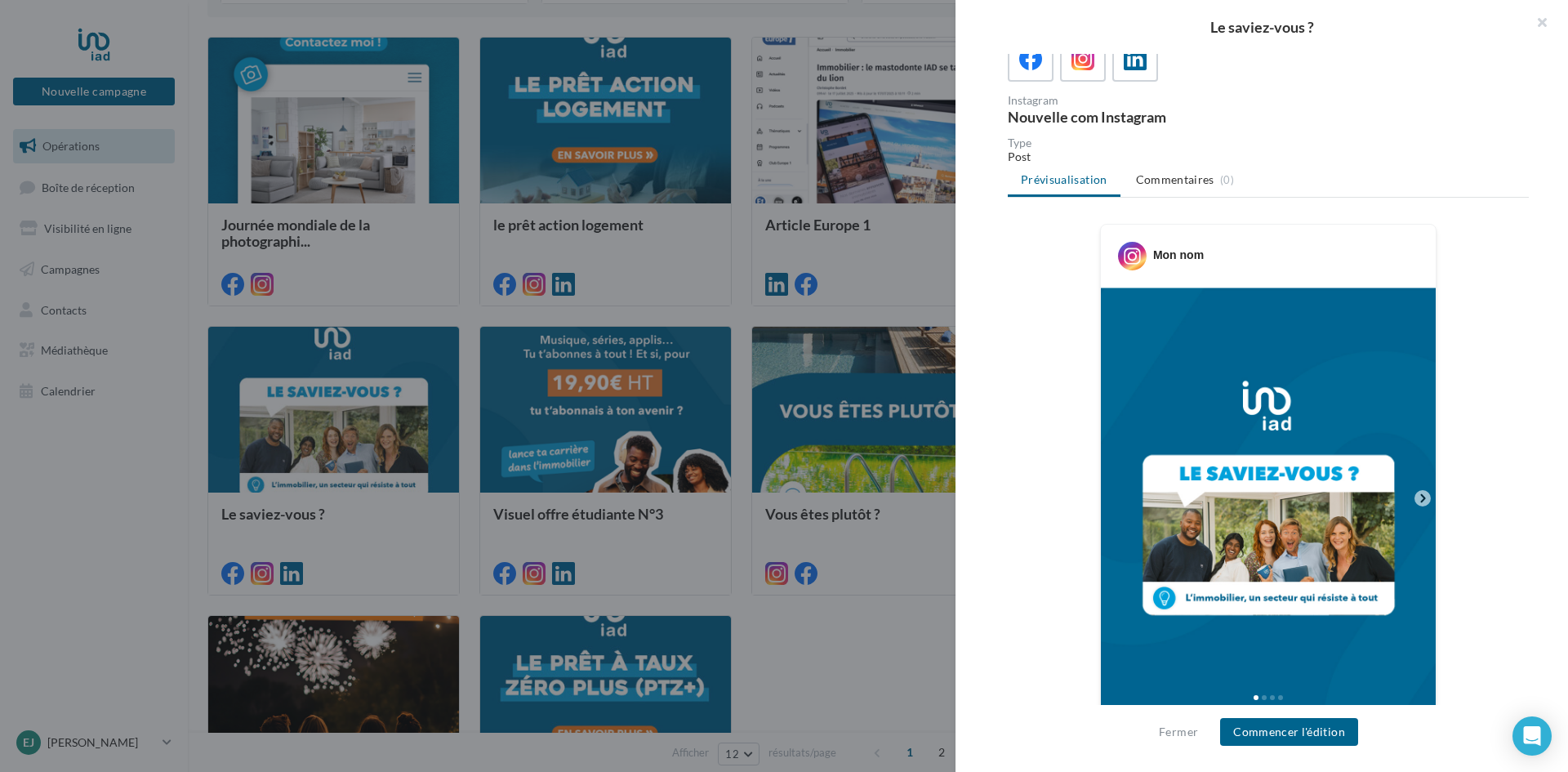
scroll to position [443, 0]
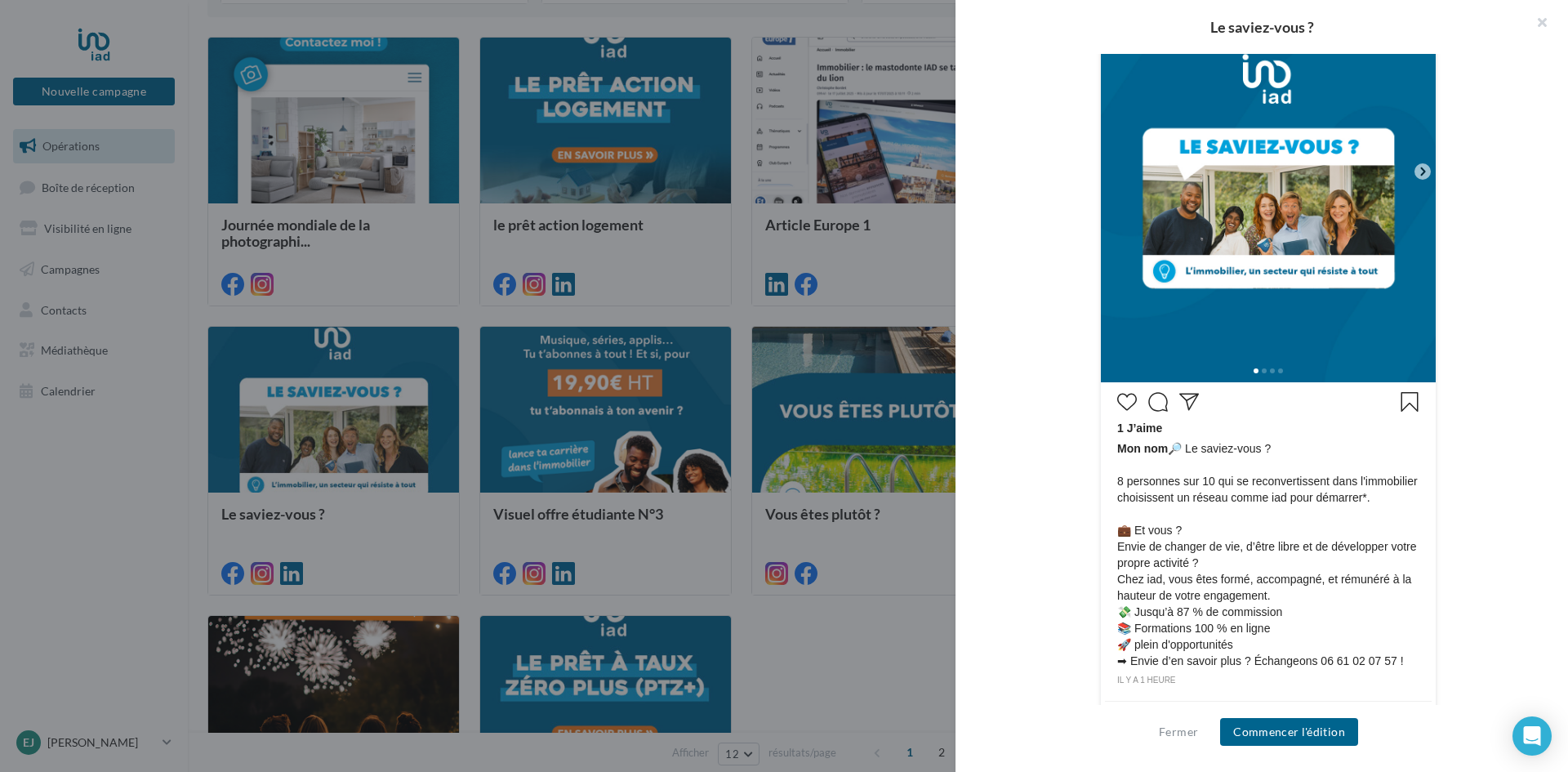
click at [1262, 369] on span at bounding box center [1264, 371] width 5 height 5
click at [1274, 366] on div at bounding box center [1269, 369] width 335 height 26
click at [1420, 176] on icon at bounding box center [1423, 172] width 5 height 9
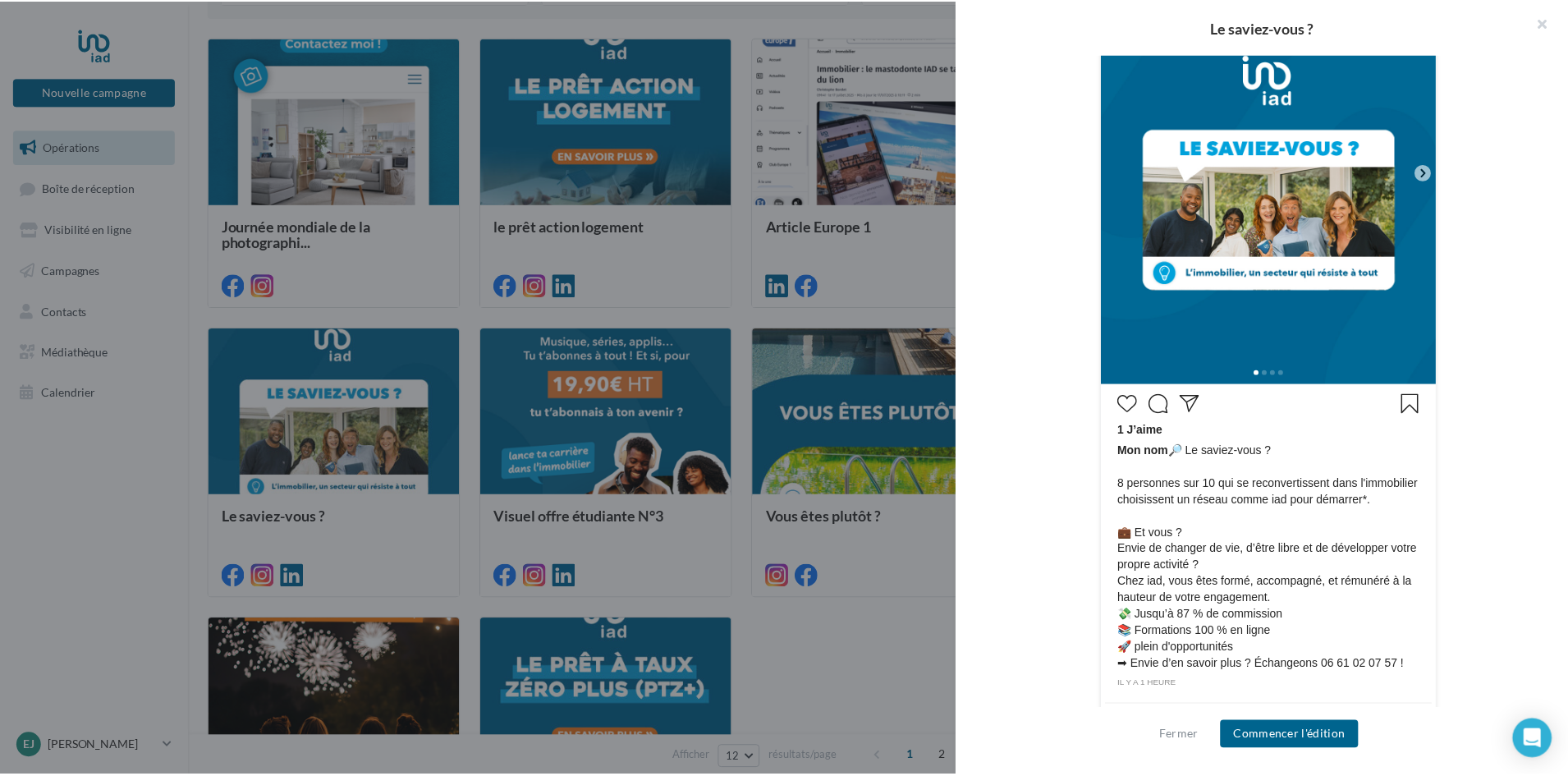
scroll to position [0, 0]
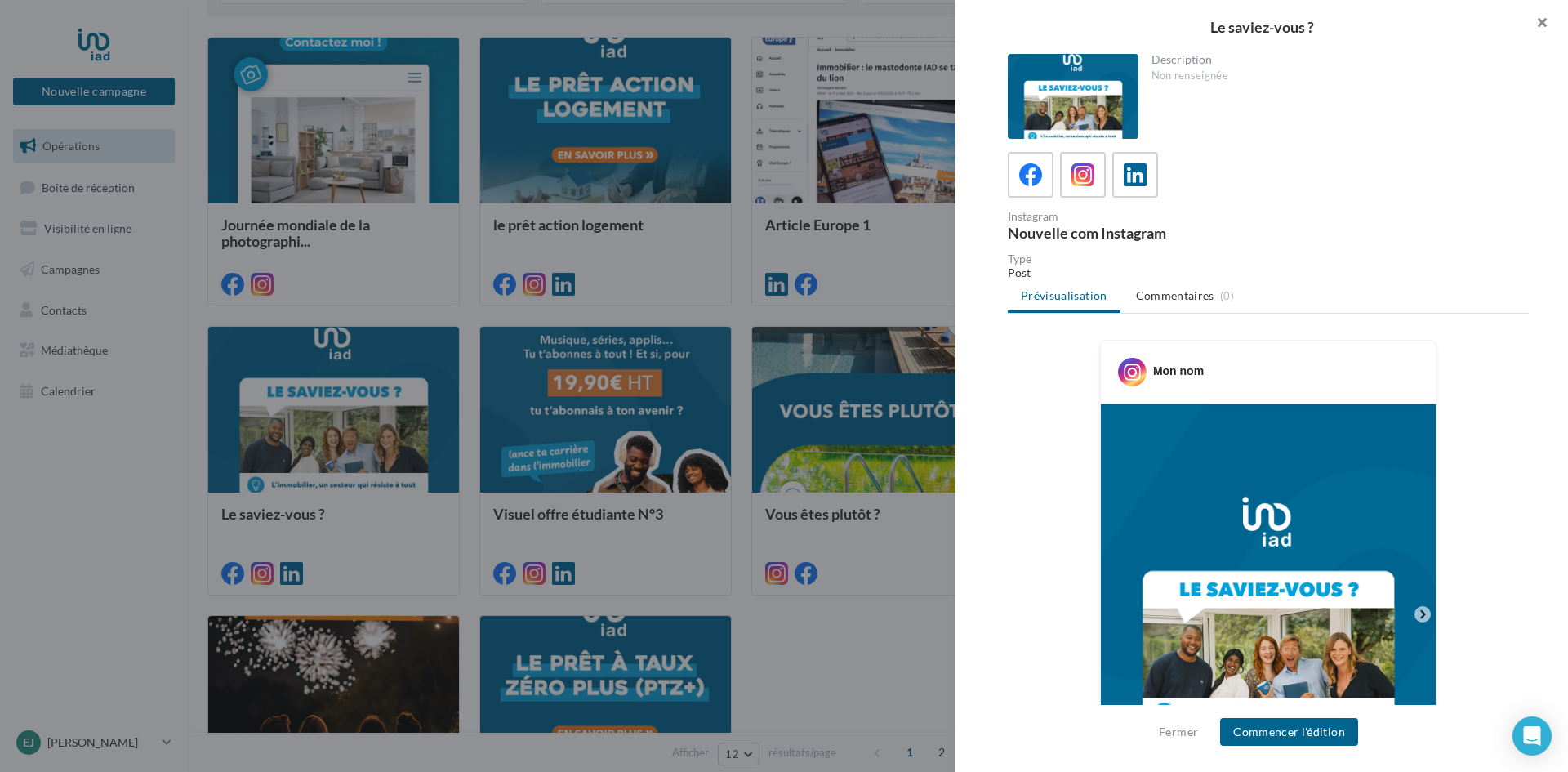
click at [1545, 15] on button "button" at bounding box center [1535, 25] width 65 height 49
